Goal: Navigation & Orientation: Find specific page/section

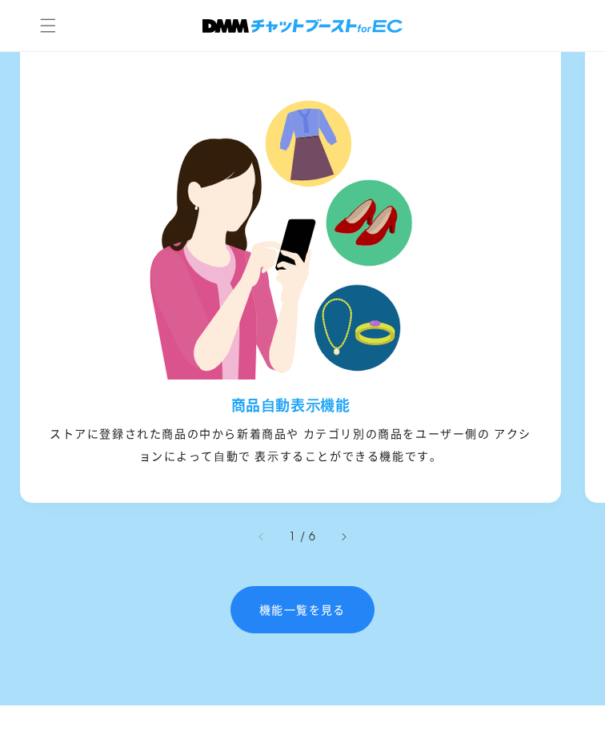
scroll to position [2243, 0]
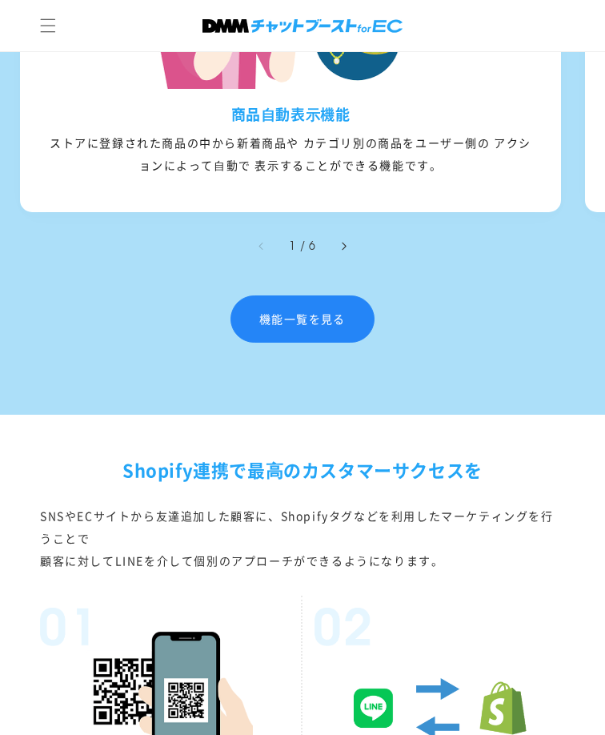
click at [355, 263] on button "右にスライド" at bounding box center [343, 245] width 35 height 35
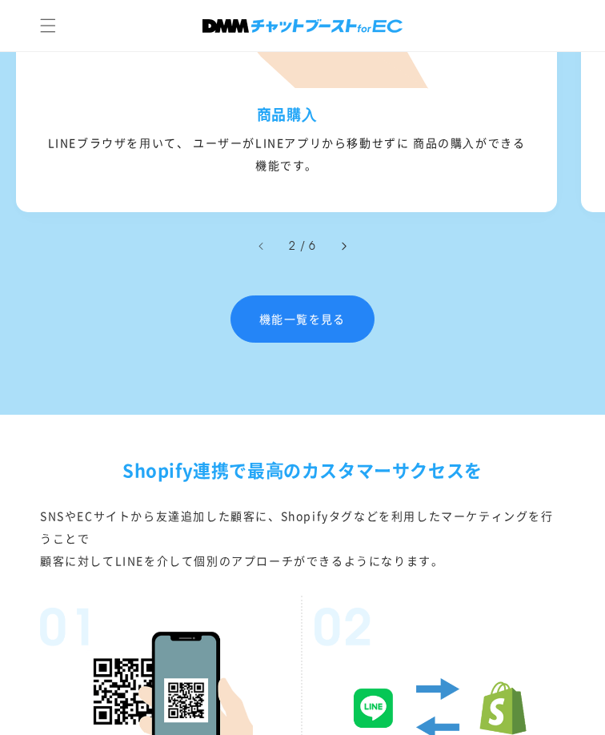
scroll to position [2136, 0]
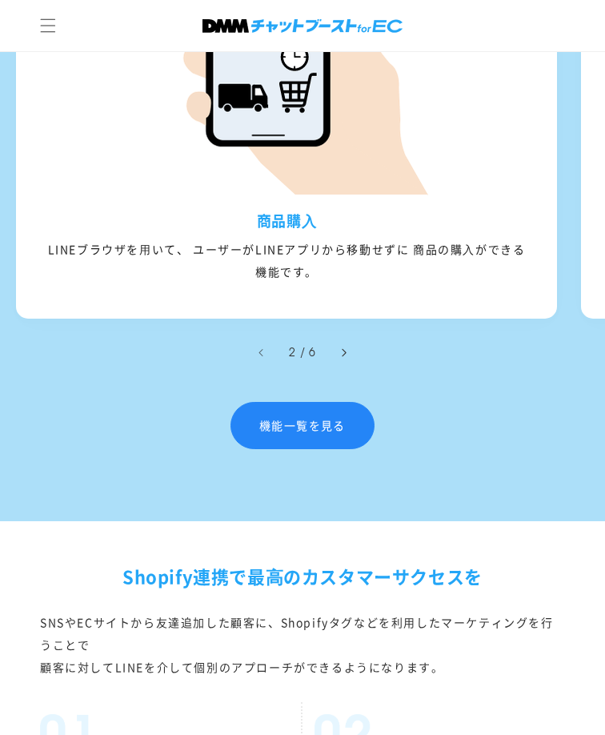
click at [343, 370] on button "右にスライド" at bounding box center [343, 352] width 35 height 35
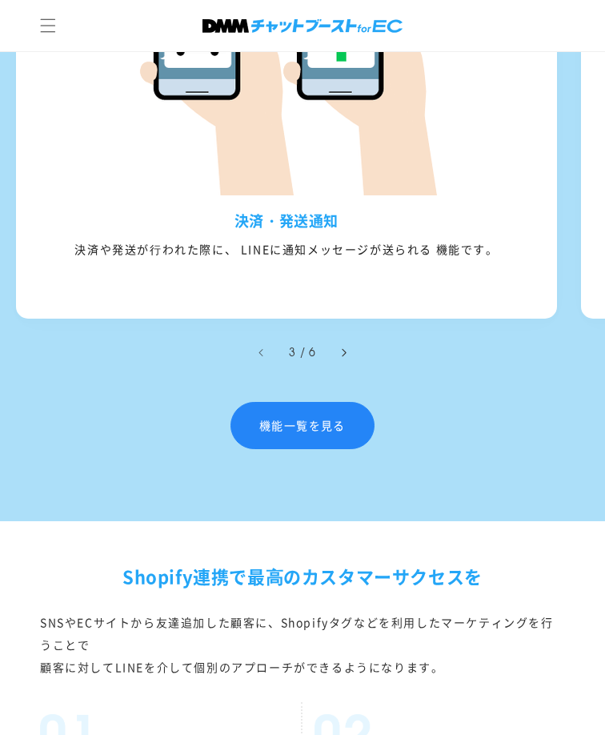
click at [343, 370] on button "右にスライド" at bounding box center [343, 352] width 35 height 35
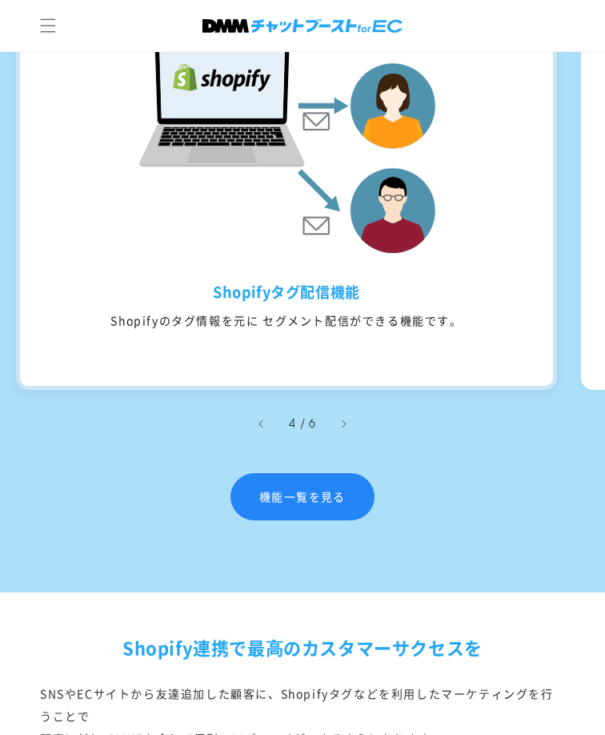
scroll to position [2029, 0]
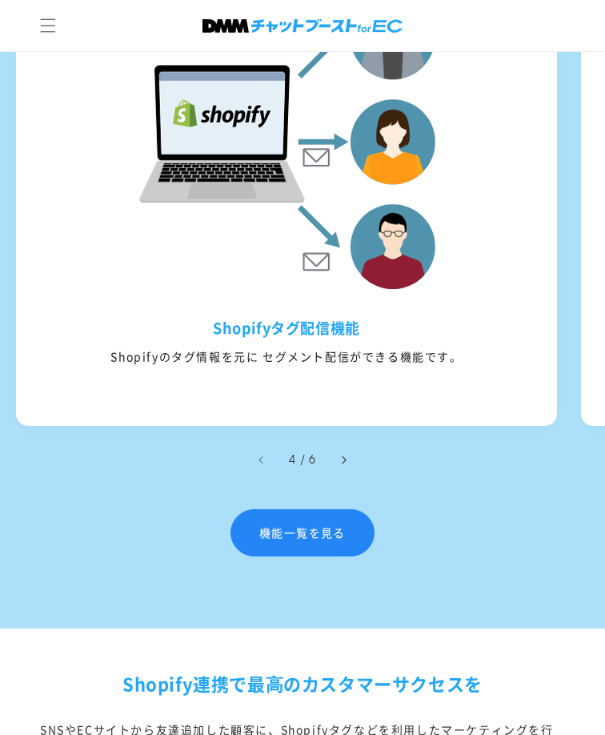
click at [340, 477] on button "右にスライド" at bounding box center [343, 459] width 35 height 35
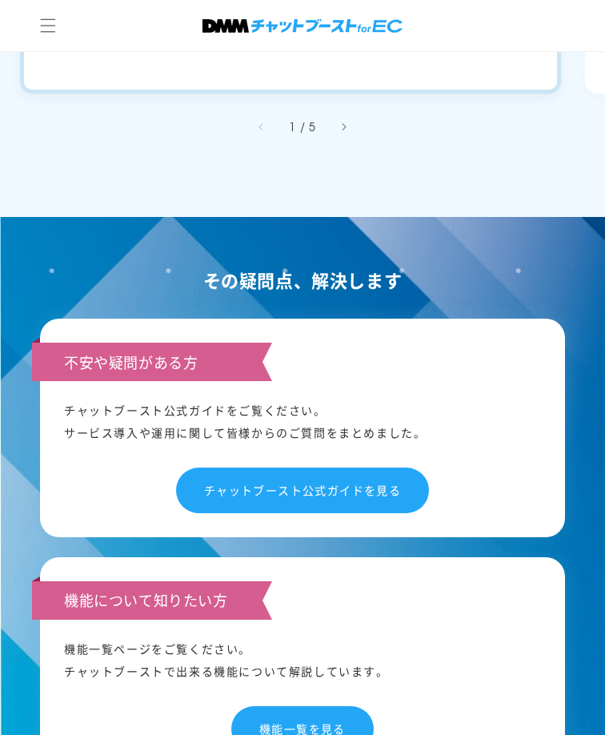
scroll to position [8306, 0]
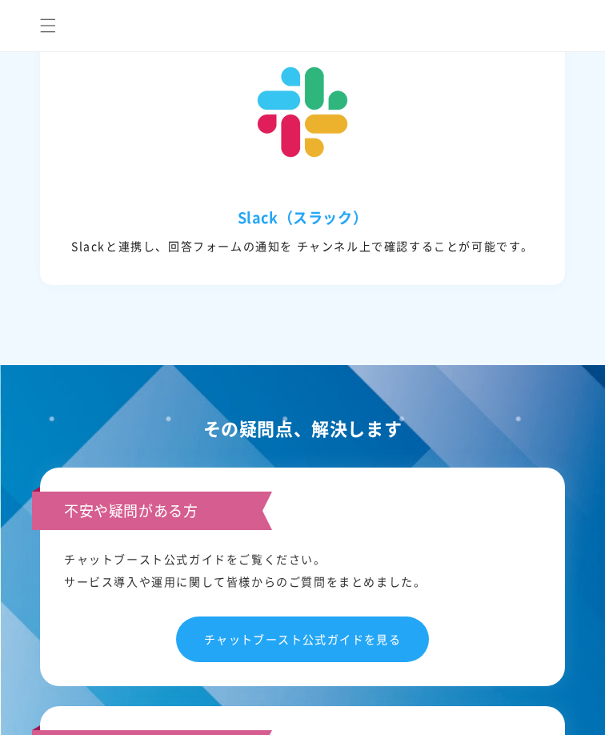
scroll to position [15271, 0]
